Goal: Obtain resource: Download file/media

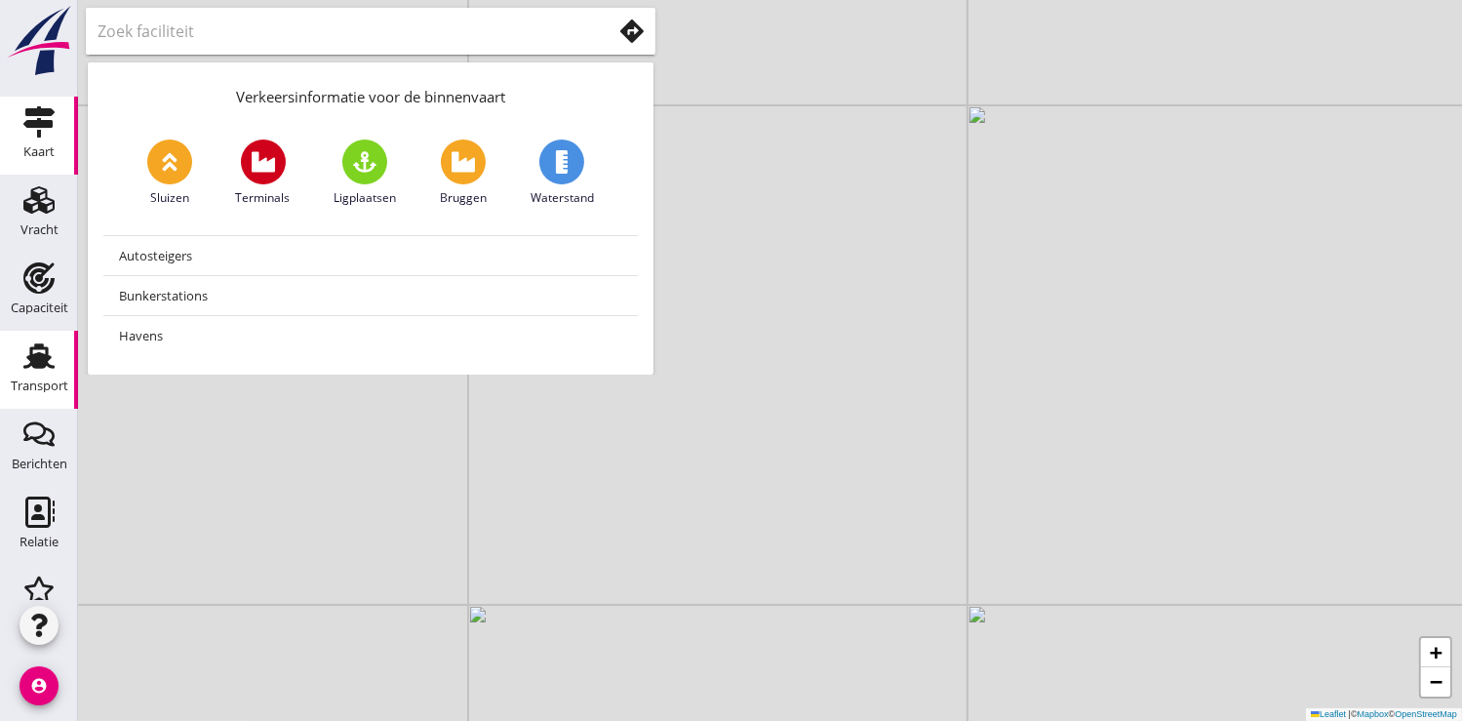
click at [35, 369] on icon "Transport" at bounding box center [38, 355] width 31 height 31
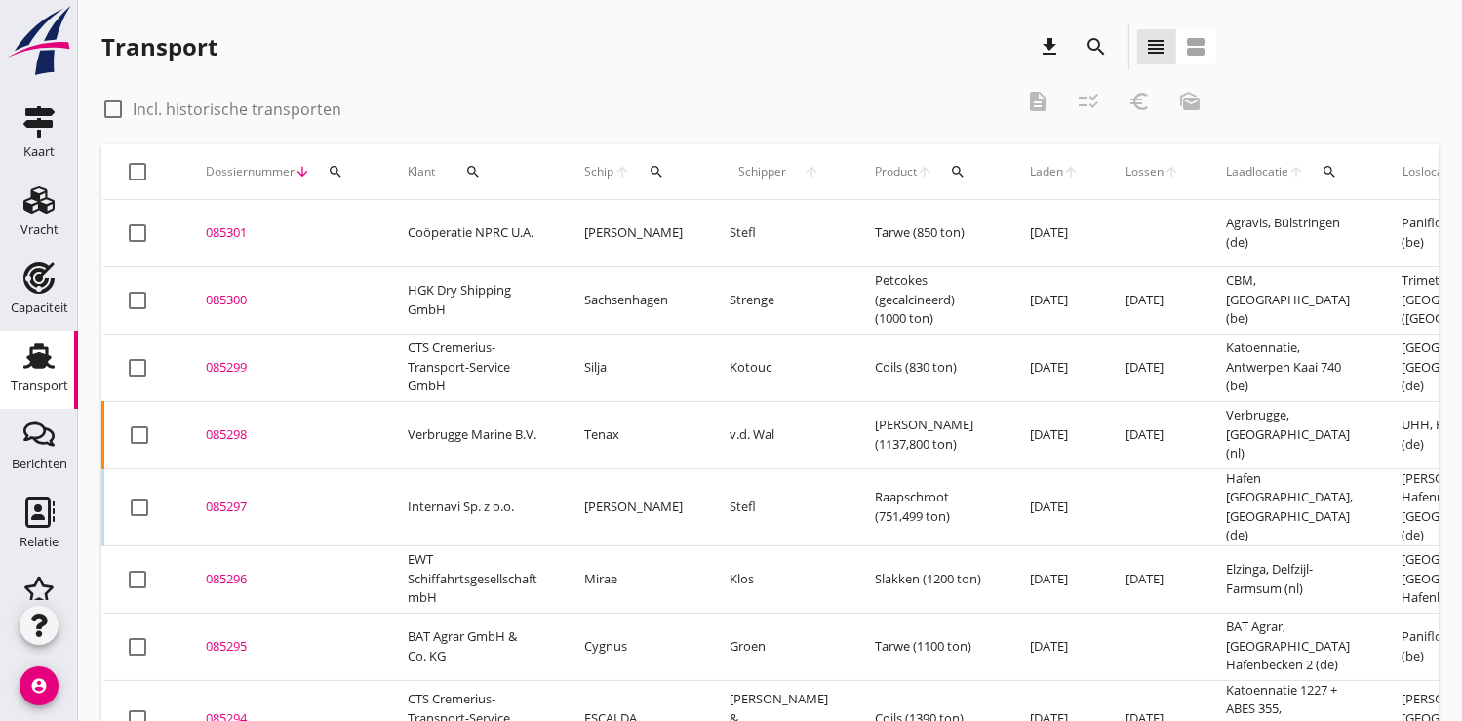
click at [346, 174] on div "search" at bounding box center [335, 172] width 35 height 16
click at [358, 231] on input "Zoeken op dossiernummer..." at bounding box center [426, 228] width 203 height 31
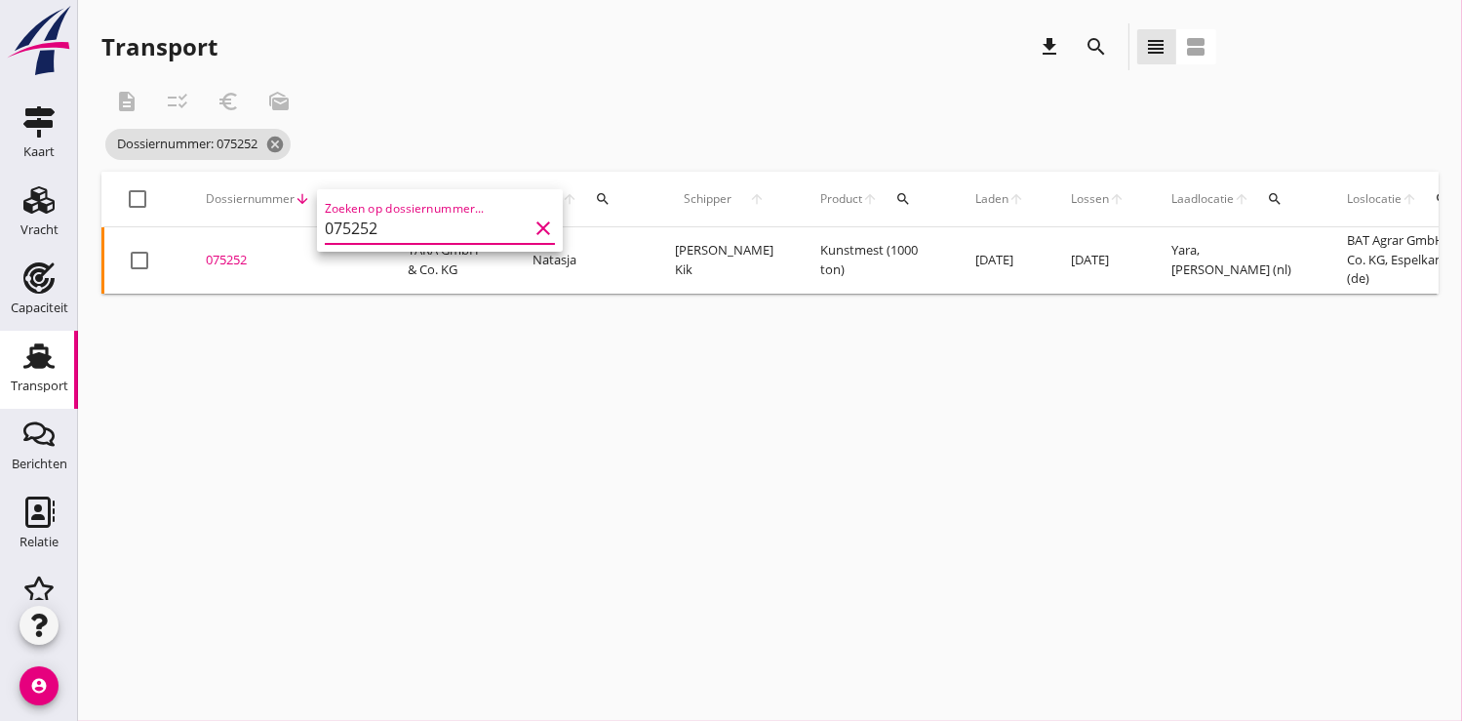
type input "075252"
click at [226, 258] on div "075252" at bounding box center [283, 261] width 155 height 20
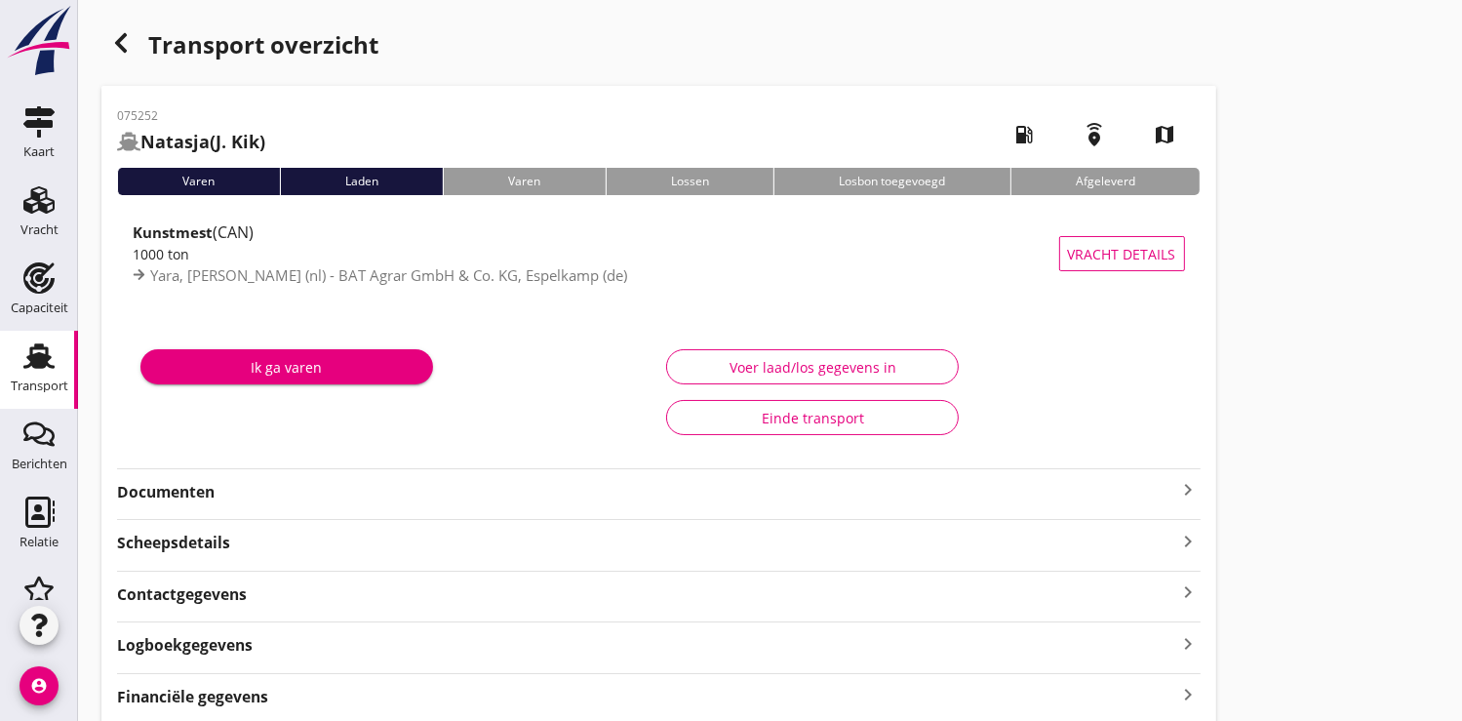
click at [178, 489] on strong "Documenten" at bounding box center [647, 492] width 1060 height 22
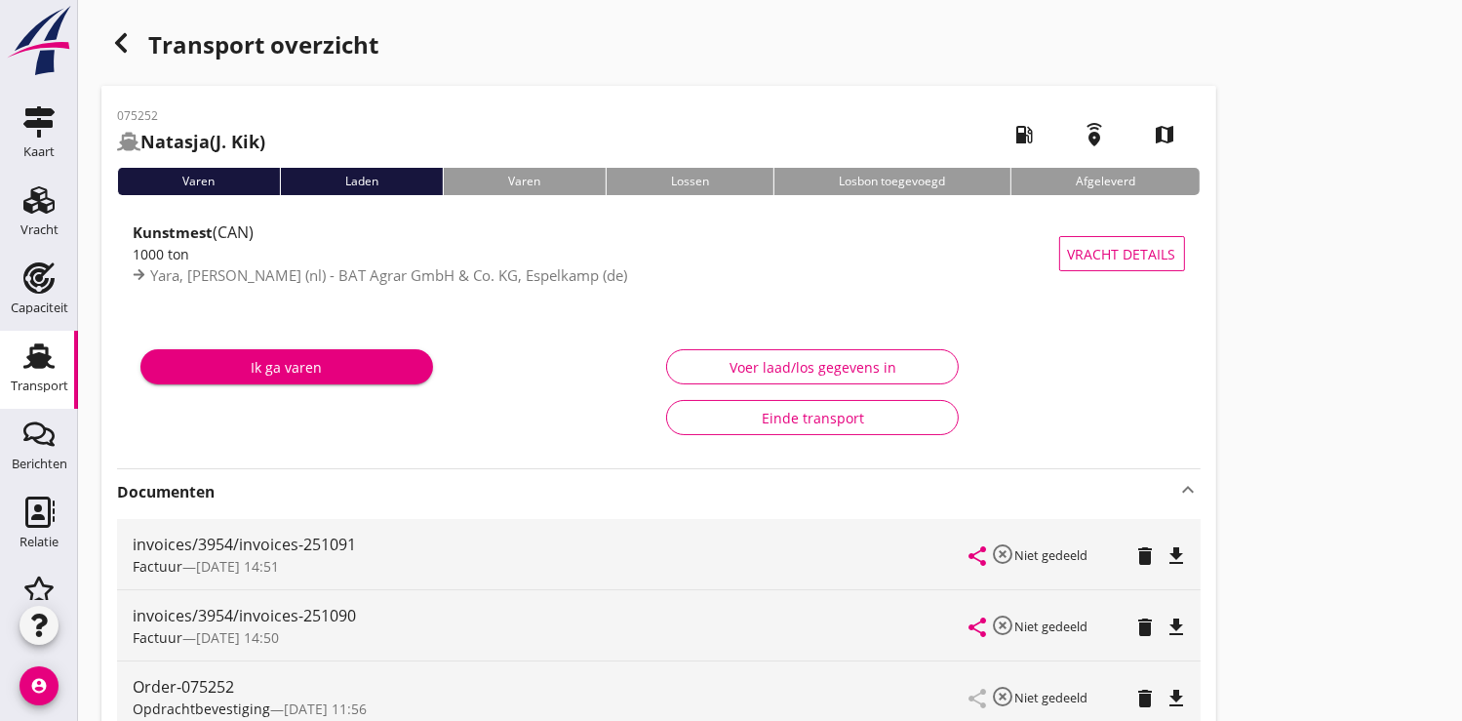
scroll to position [325, 0]
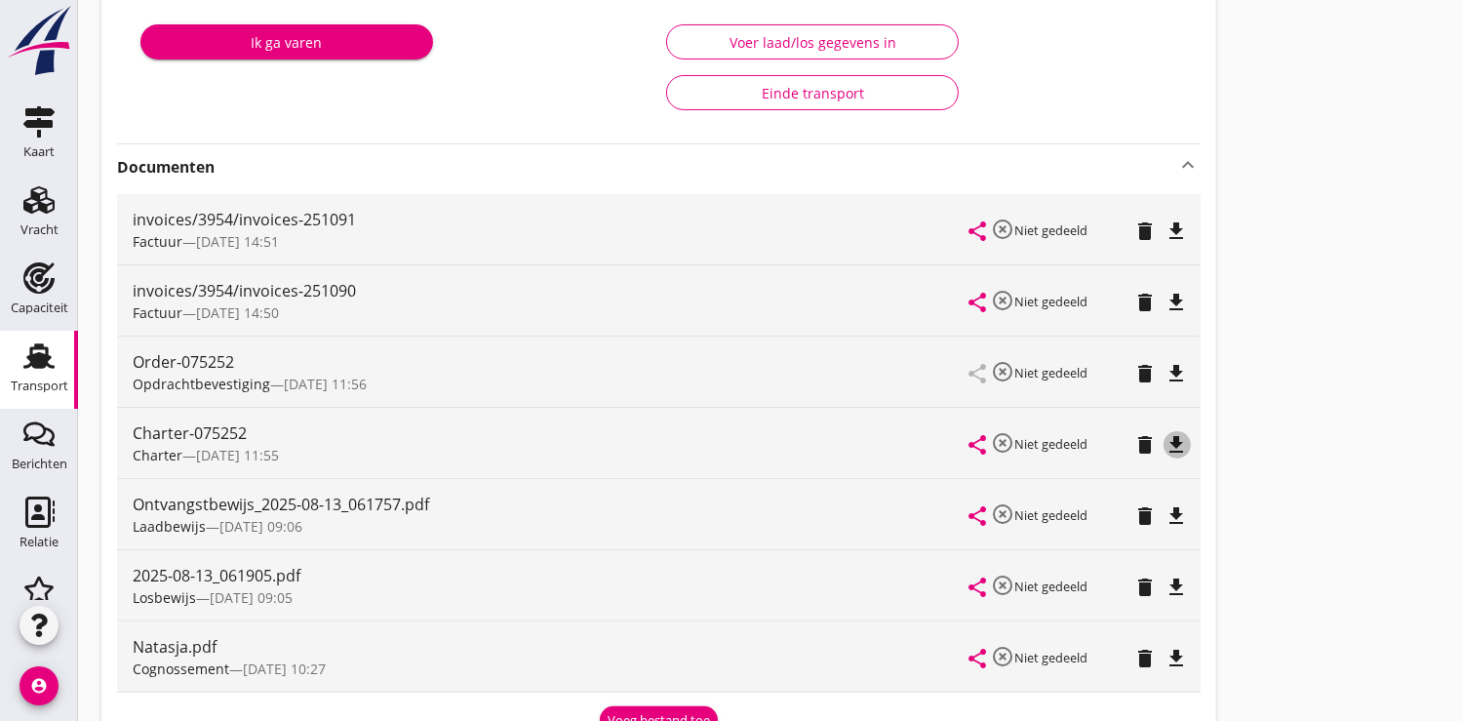
click at [1174, 441] on icon "file_download" at bounding box center [1177, 444] width 23 height 23
click at [1173, 368] on icon "file_download" at bounding box center [1177, 373] width 23 height 23
